Goal: Transaction & Acquisition: Obtain resource

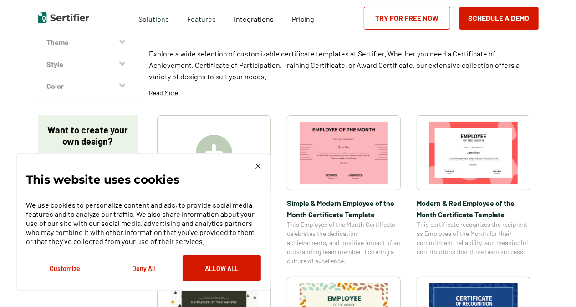
scroll to position [127, 0]
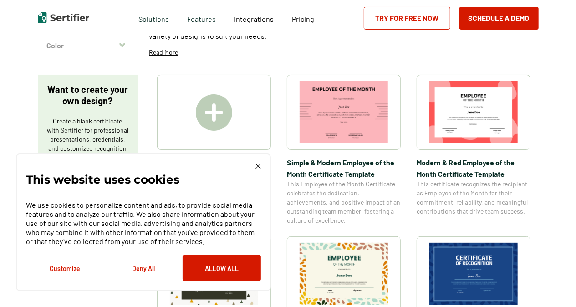
click at [260, 168] on img at bounding box center [257, 165] width 5 height 5
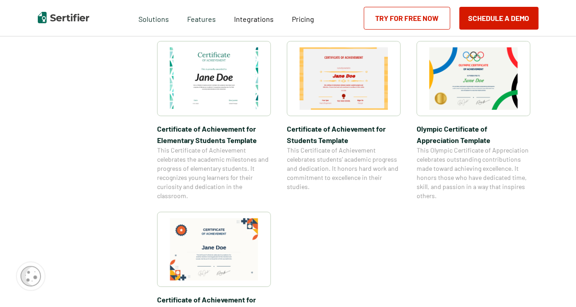
scroll to position [654, 0]
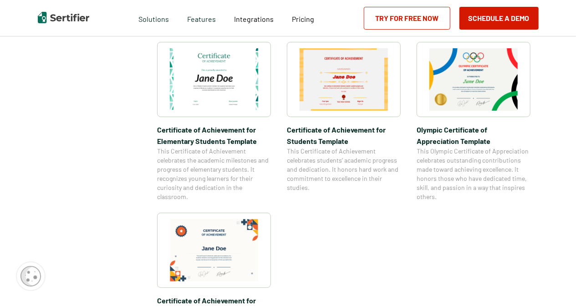
click at [231, 94] on img at bounding box center [214, 79] width 88 height 62
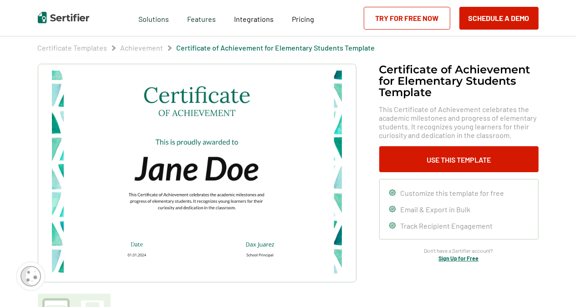
scroll to position [31, 0]
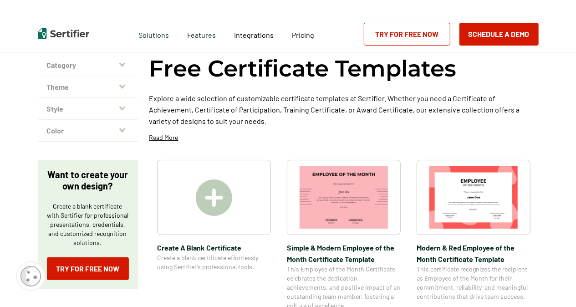
scroll to position [46, 0]
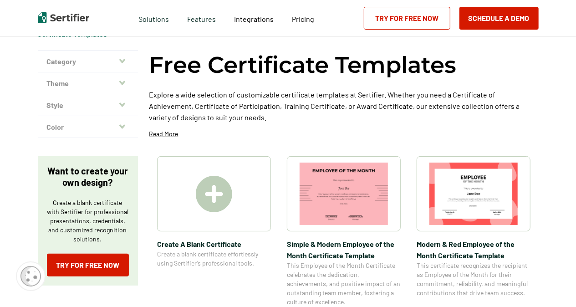
click at [117, 79] on button "Theme" at bounding box center [88, 83] width 100 height 22
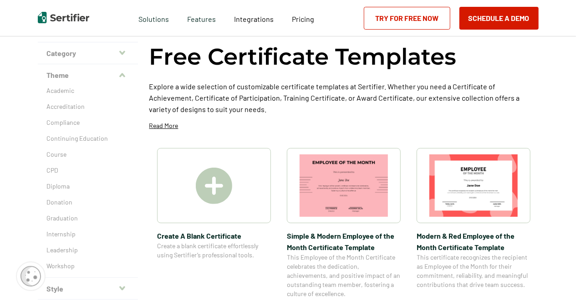
scroll to position [53, 0]
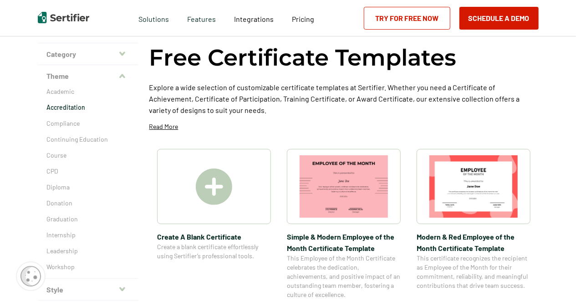
click at [74, 105] on p "Accreditation" at bounding box center [88, 107] width 82 height 9
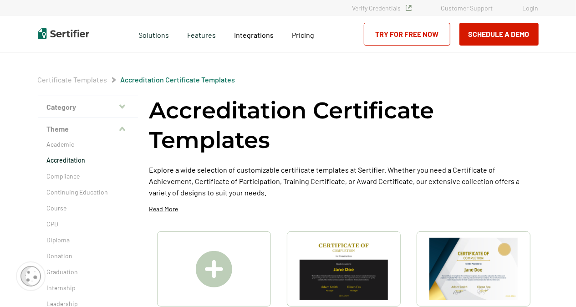
click at [89, 117] on button "Category" at bounding box center [88, 107] width 100 height 22
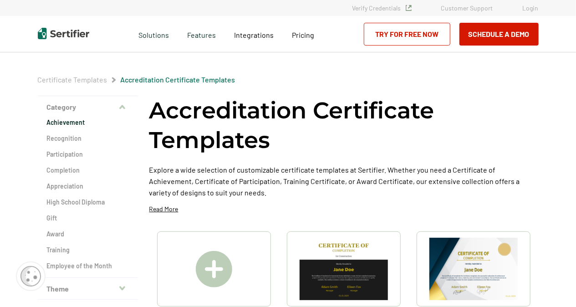
click at [75, 122] on h2 "Achievement" at bounding box center [88, 122] width 82 height 9
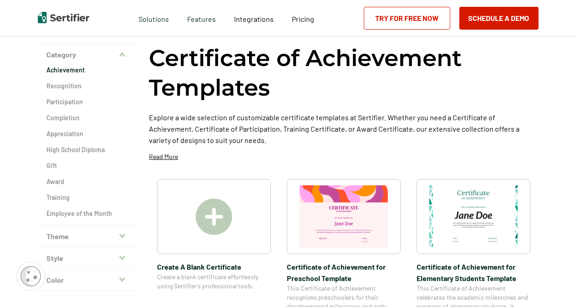
scroll to position [52, 0]
click at [74, 72] on h2 "Achievement" at bounding box center [88, 70] width 82 height 9
click at [70, 85] on h2 "Recognition" at bounding box center [88, 86] width 82 height 9
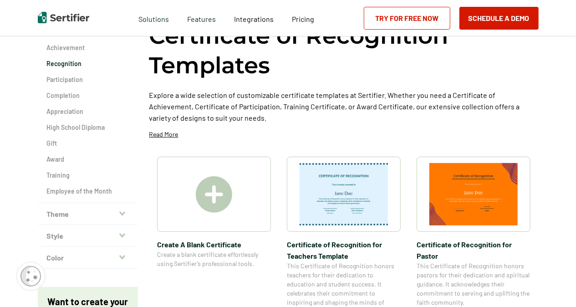
scroll to position [61, 0]
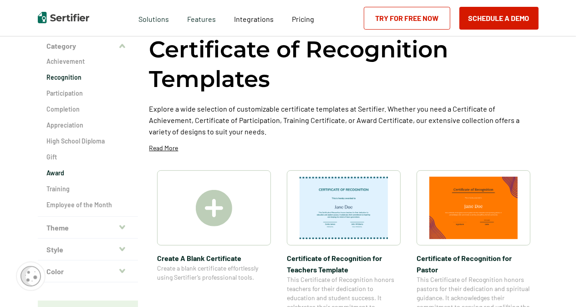
click at [56, 174] on h2 "Award" at bounding box center [88, 172] width 82 height 9
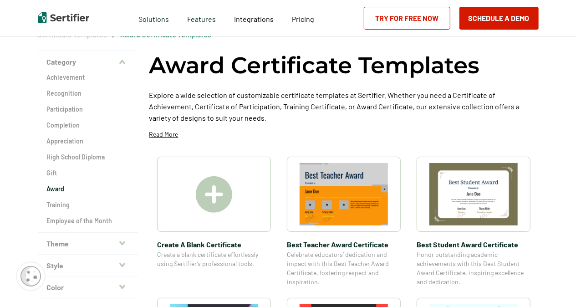
scroll to position [45, 0]
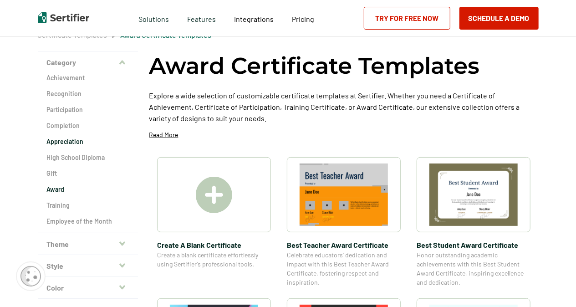
click at [73, 144] on h2 "Appreciation" at bounding box center [88, 141] width 82 height 9
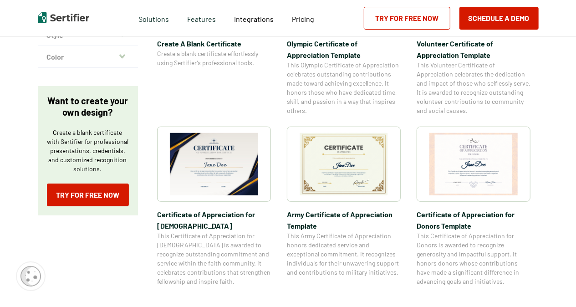
scroll to position [276, 0]
click at [352, 162] on img at bounding box center [344, 163] width 88 height 62
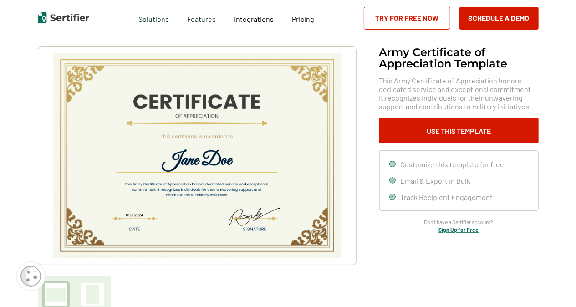
scroll to position [51, 0]
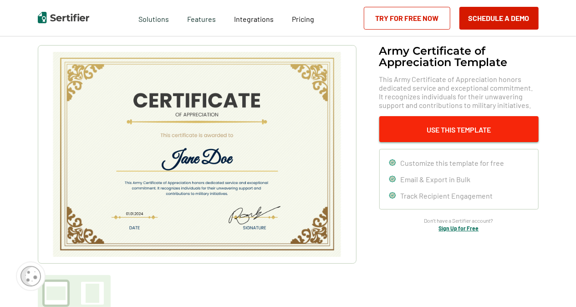
click at [422, 124] on button "Use This Template" at bounding box center [458, 129] width 159 height 26
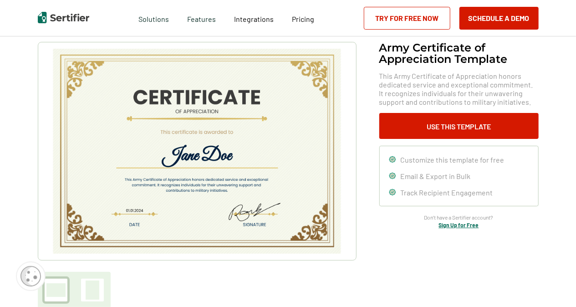
scroll to position [53, 0]
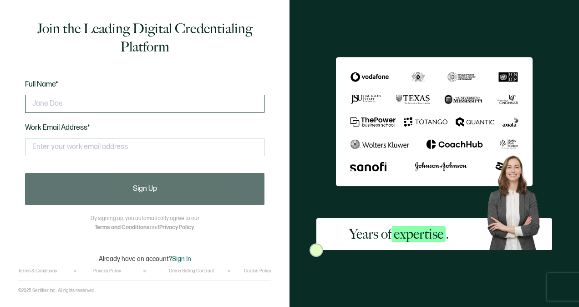
click at [77, 105] on input "text" at bounding box center [144, 104] width 239 height 18
type input "Brittney Dial"
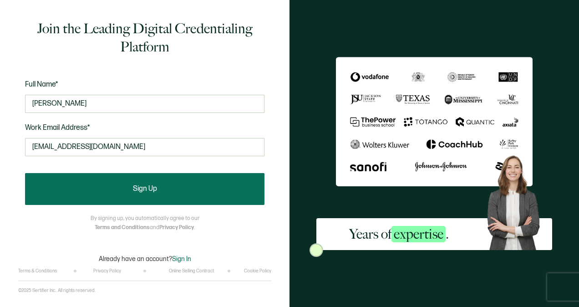
type input "bdial@dollargeneral.com"
click at [224, 190] on button "Sign Up" at bounding box center [144, 189] width 239 height 32
